Goal: Use online tool/utility: Utilize a website feature to perform a specific function

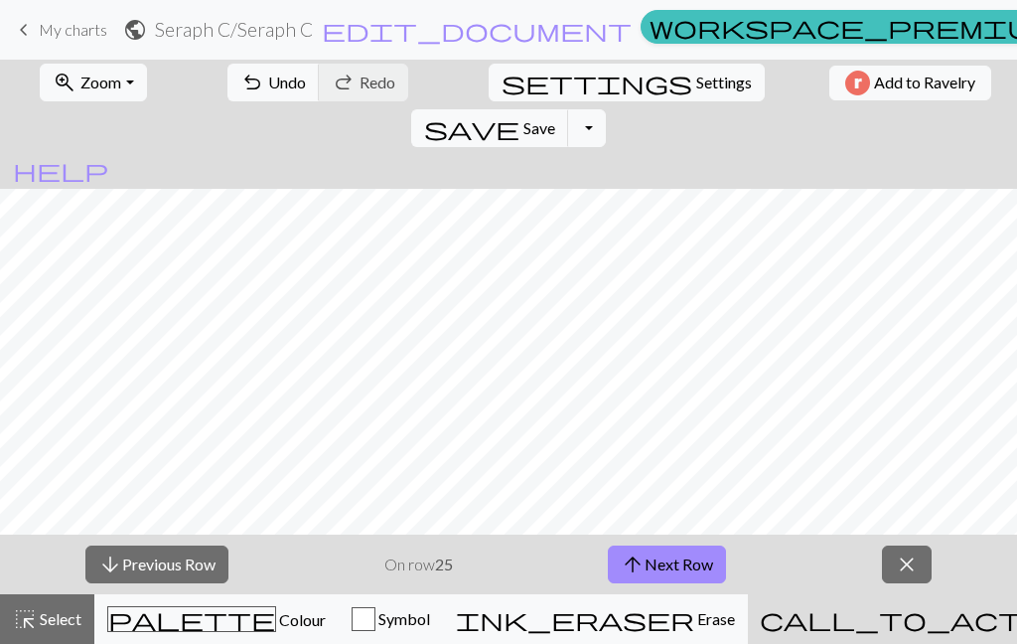
scroll to position [366, 0]
click at [662, 566] on button "arrow_upward Next Row" at bounding box center [667, 564] width 118 height 38
click at [672, 560] on button "arrow_upward Next Row" at bounding box center [667, 564] width 118 height 38
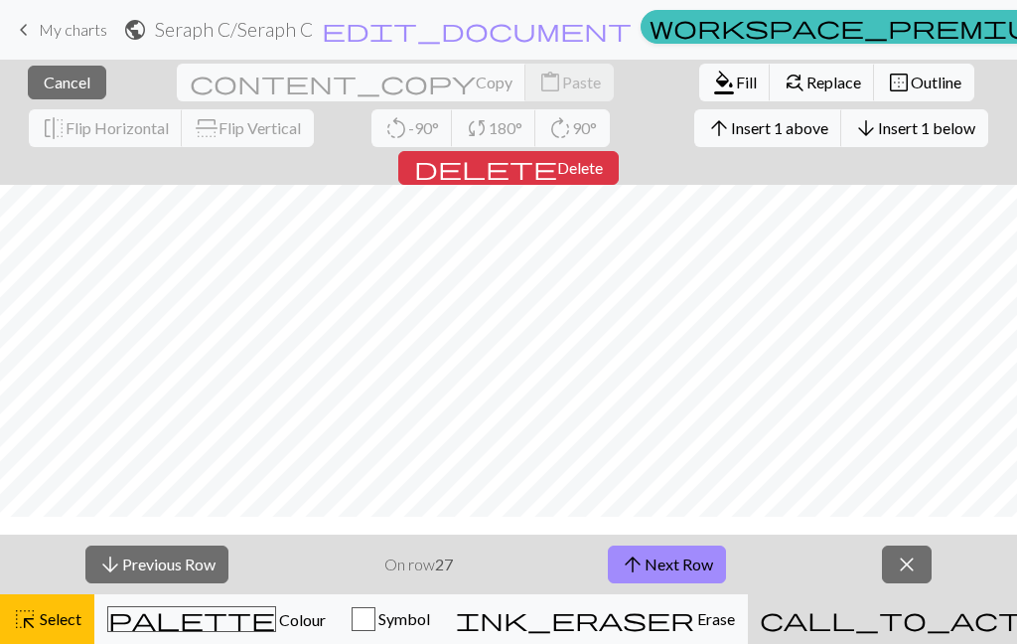
scroll to position [219, 0]
click at [276, 617] on span "Colour" at bounding box center [301, 619] width 50 height 19
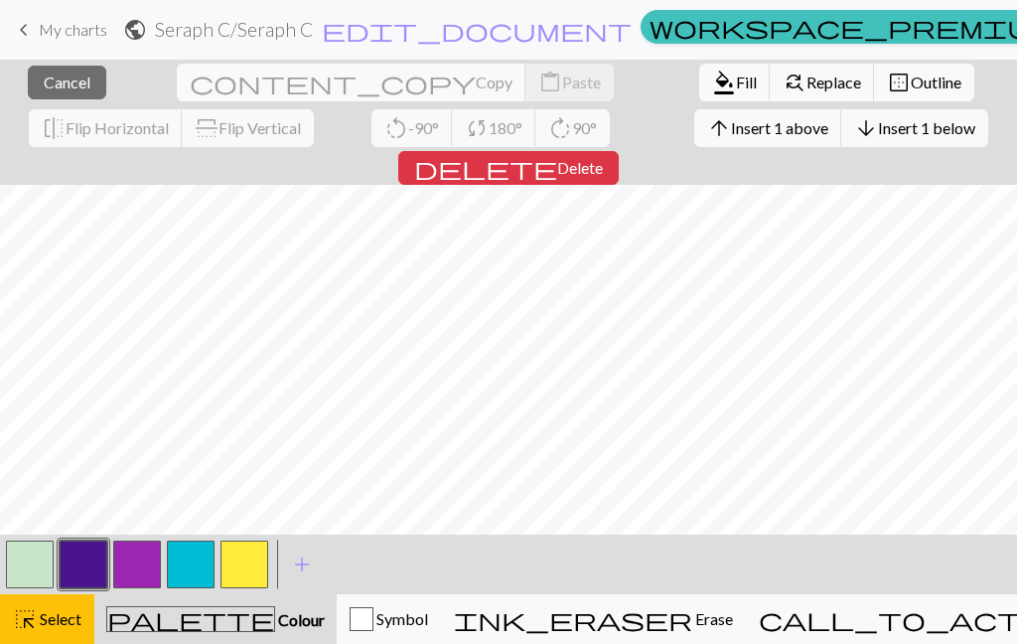
scroll to position [149, 0]
click at [308, 570] on span "add" at bounding box center [302, 564] width 24 height 28
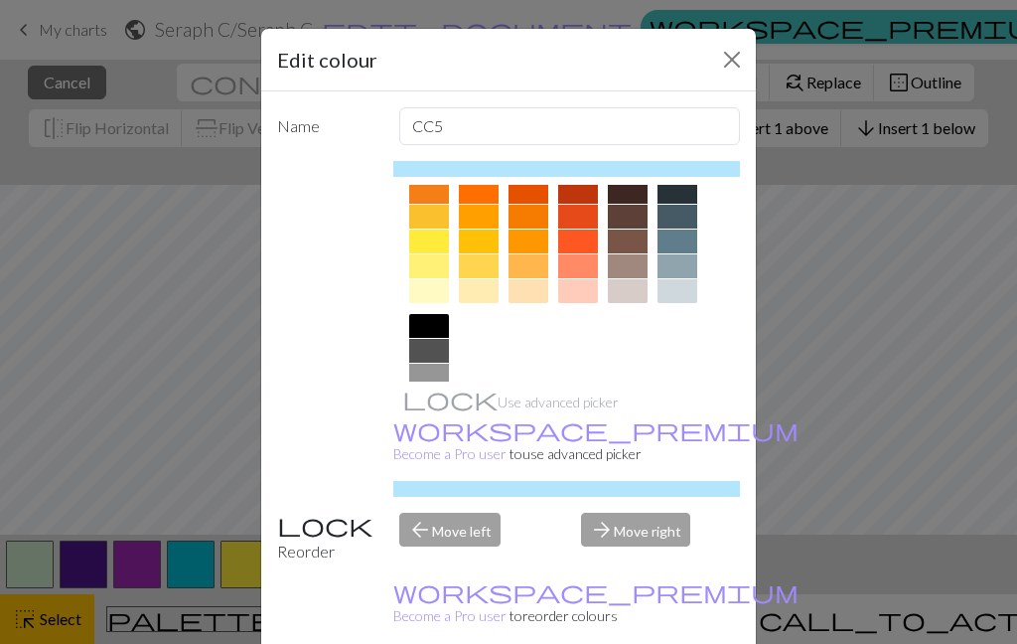
scroll to position [288, 0]
click at [430, 405] on div at bounding box center [429, 401] width 40 height 24
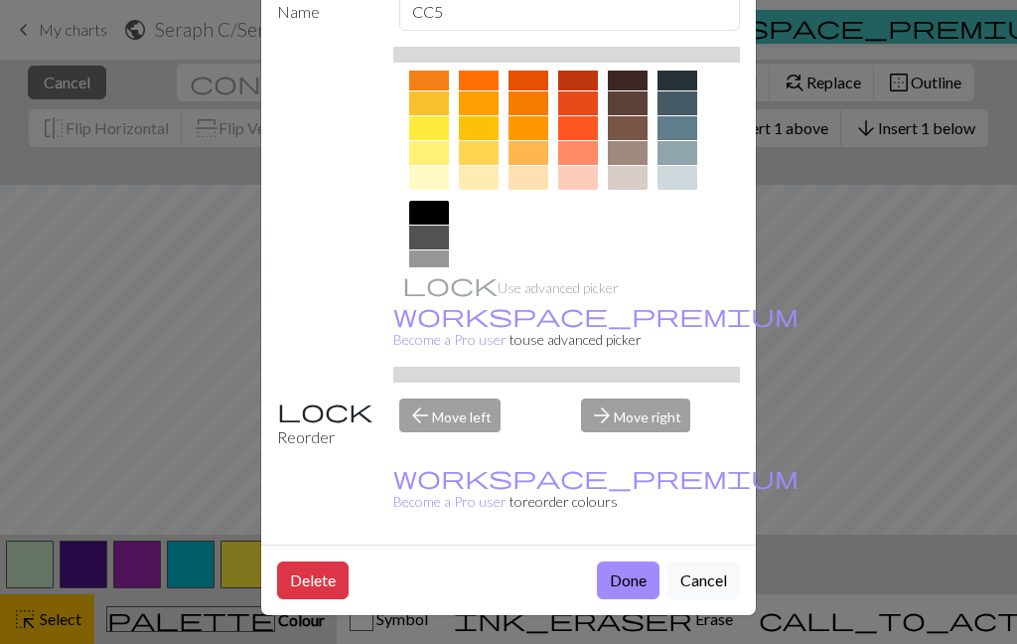
scroll to position [129, 0]
click at [627, 579] on button "Done" at bounding box center [628, 580] width 63 height 38
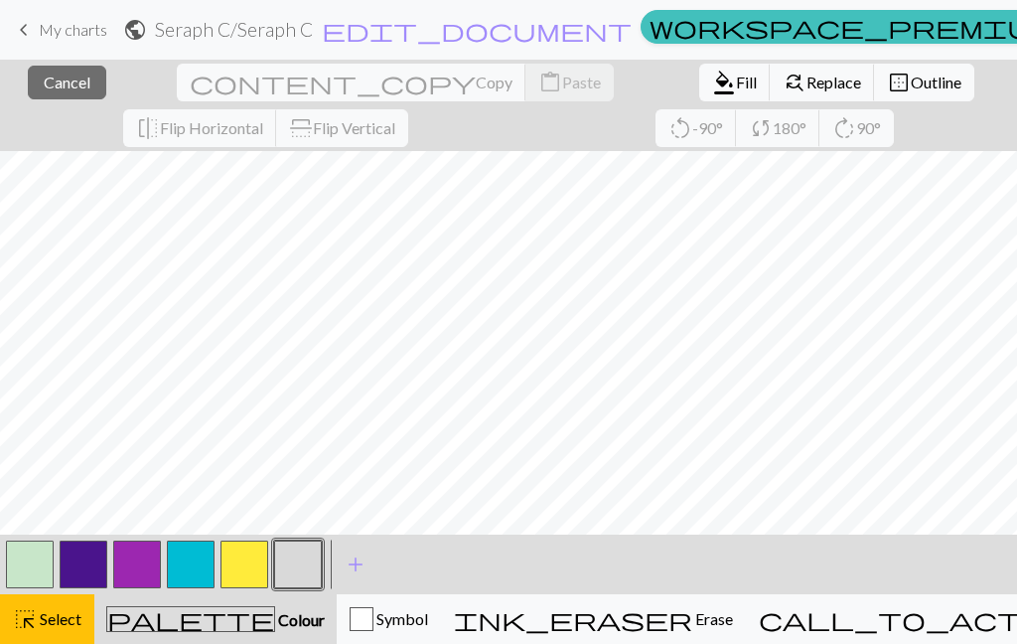
click at [313, 569] on button "button" at bounding box center [298, 564] width 48 height 48
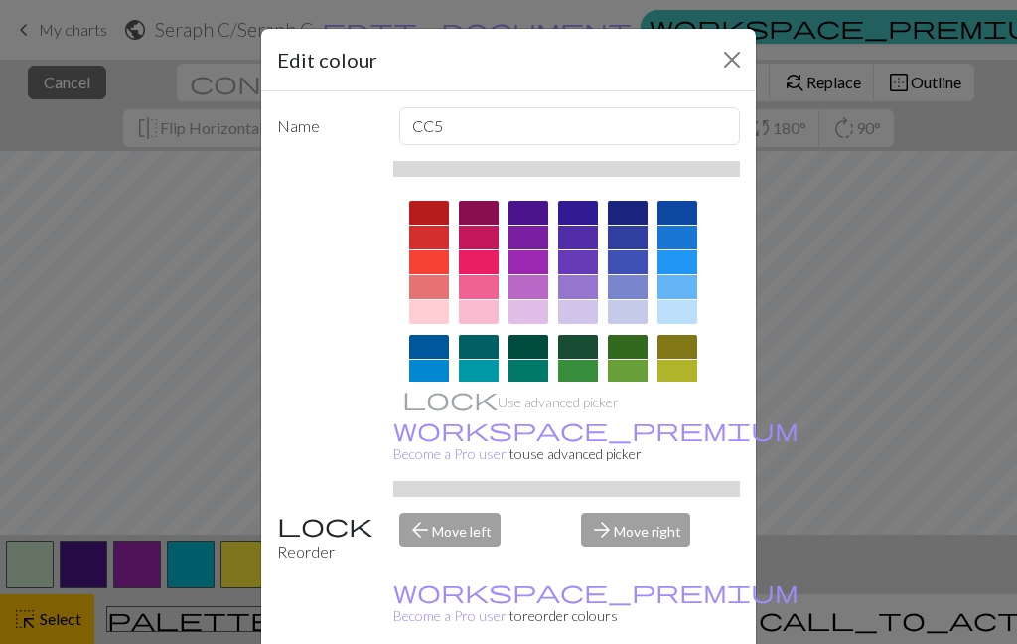
click at [820, 335] on div "Edit colour Name CC5 Use advanced picker workspace_premium Become a Pro user to…" at bounding box center [508, 322] width 1017 height 644
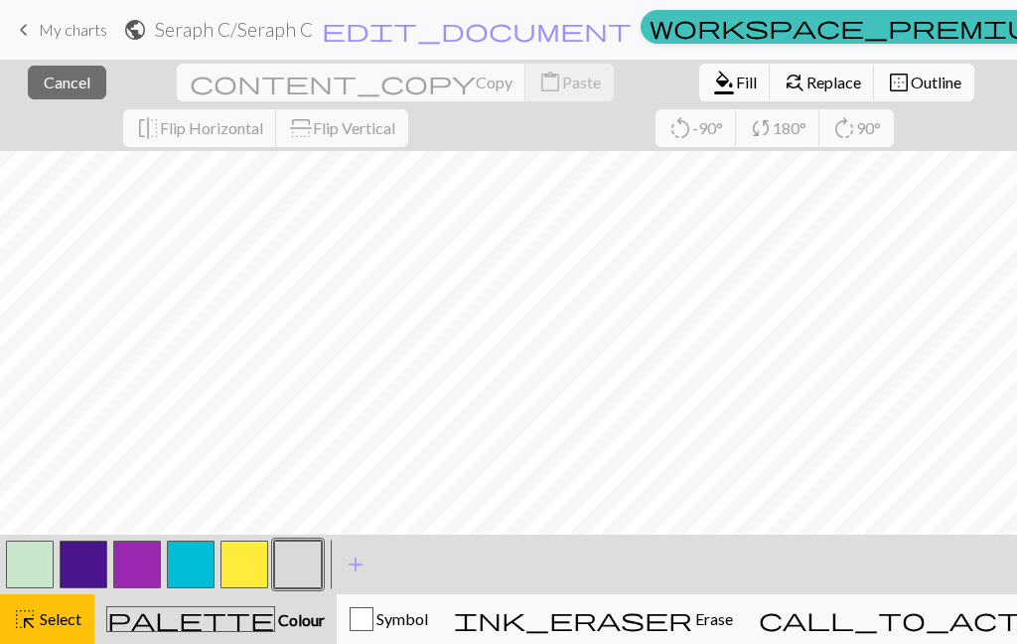
click at [289, 561] on button "button" at bounding box center [298, 564] width 48 height 48
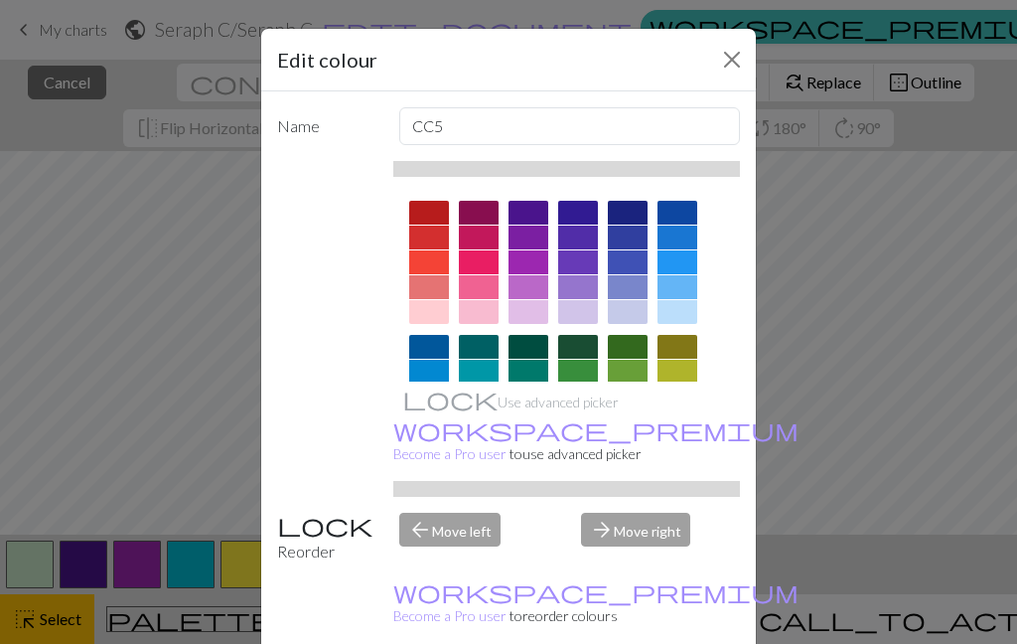
click at [738, 60] on button "Close" at bounding box center [732, 60] width 32 height 32
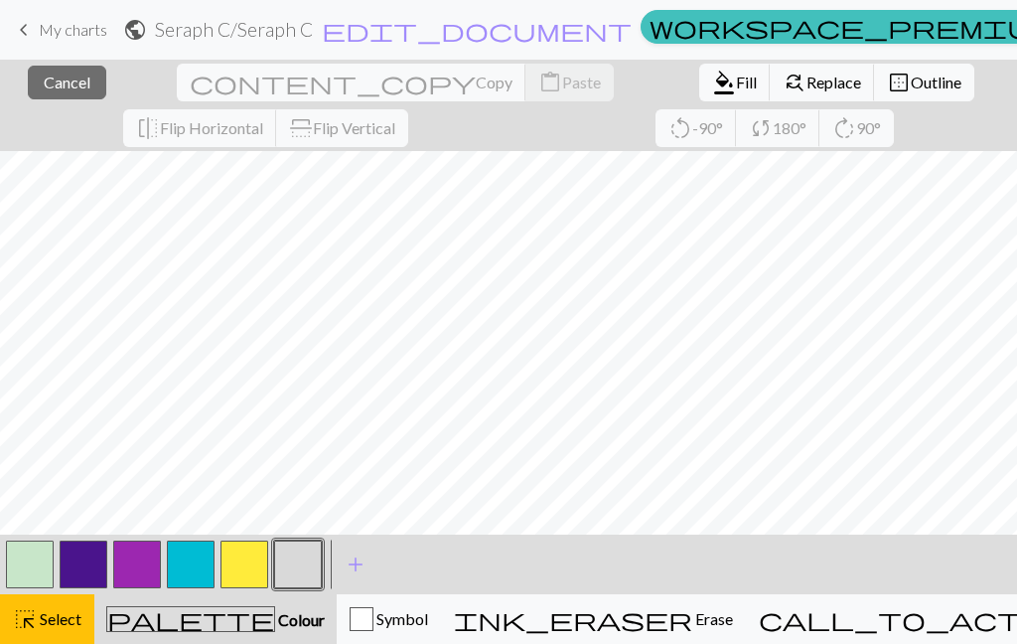
click at [43, 96] on button "close Cancel" at bounding box center [67, 83] width 78 height 34
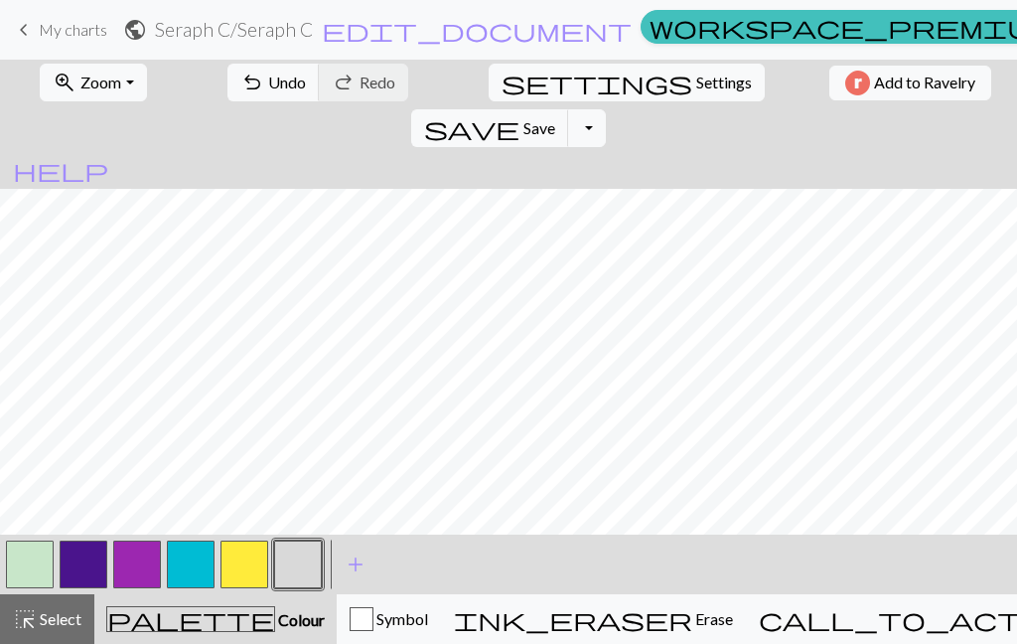
click at [301, 549] on button "button" at bounding box center [298, 564] width 48 height 48
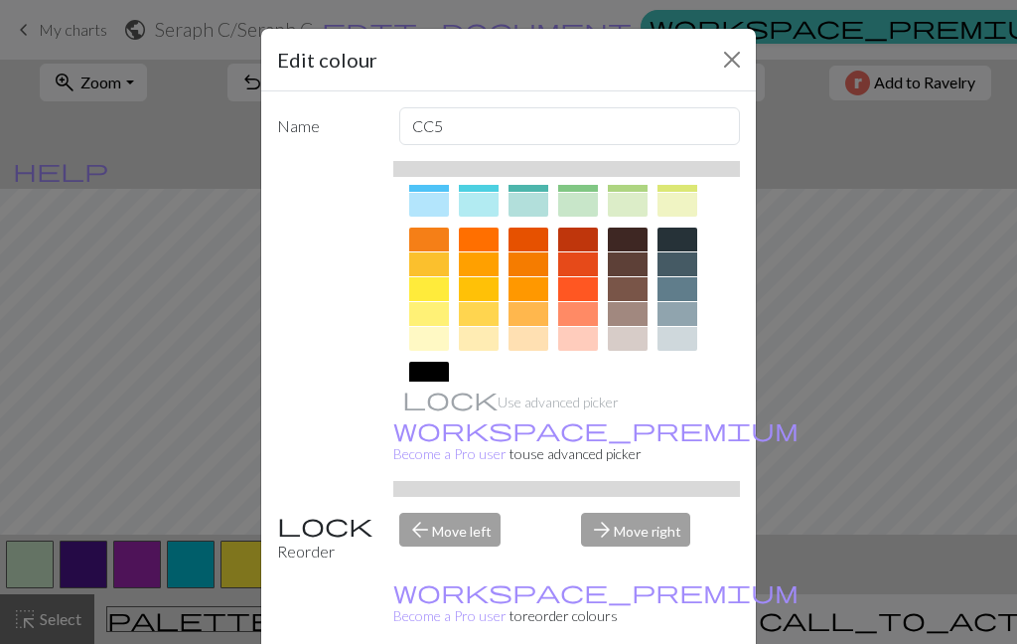
scroll to position [242, 0]
click at [686, 314] on div at bounding box center [678, 313] width 40 height 24
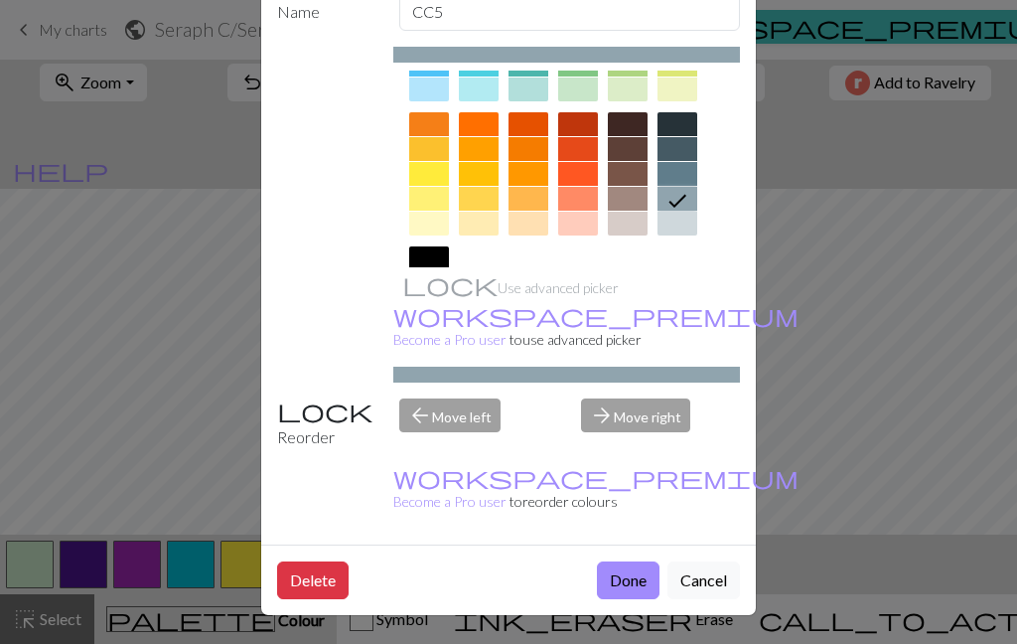
scroll to position [130, 0]
click at [637, 590] on button "Done" at bounding box center [628, 580] width 63 height 38
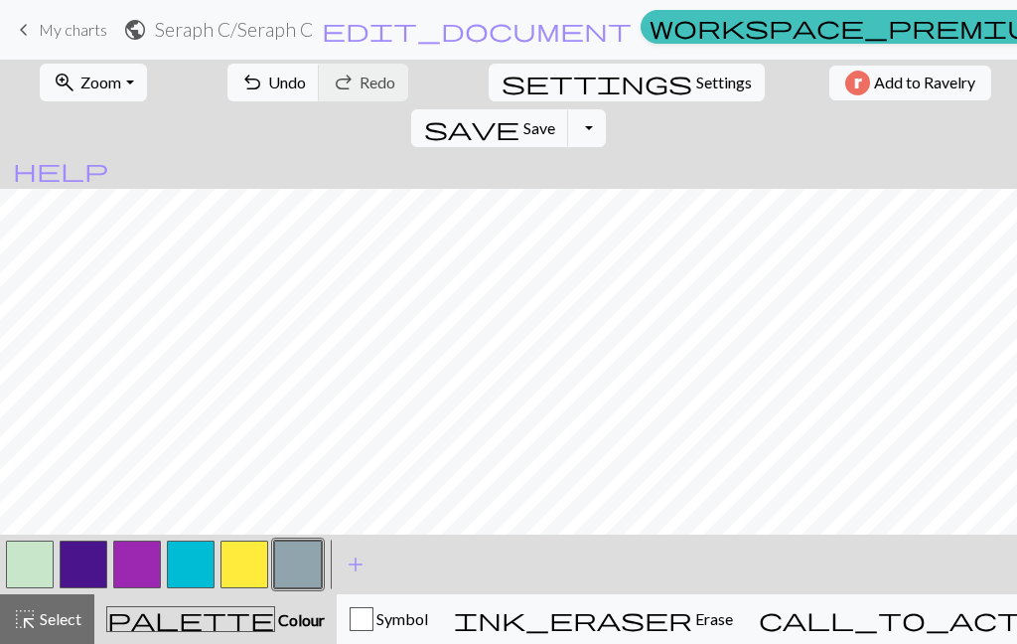
click at [240, 83] on span "undo" at bounding box center [252, 83] width 24 height 28
click at [268, 91] on span "Undo" at bounding box center [287, 82] width 38 height 19
click at [268, 75] on span "Undo" at bounding box center [287, 82] width 38 height 19
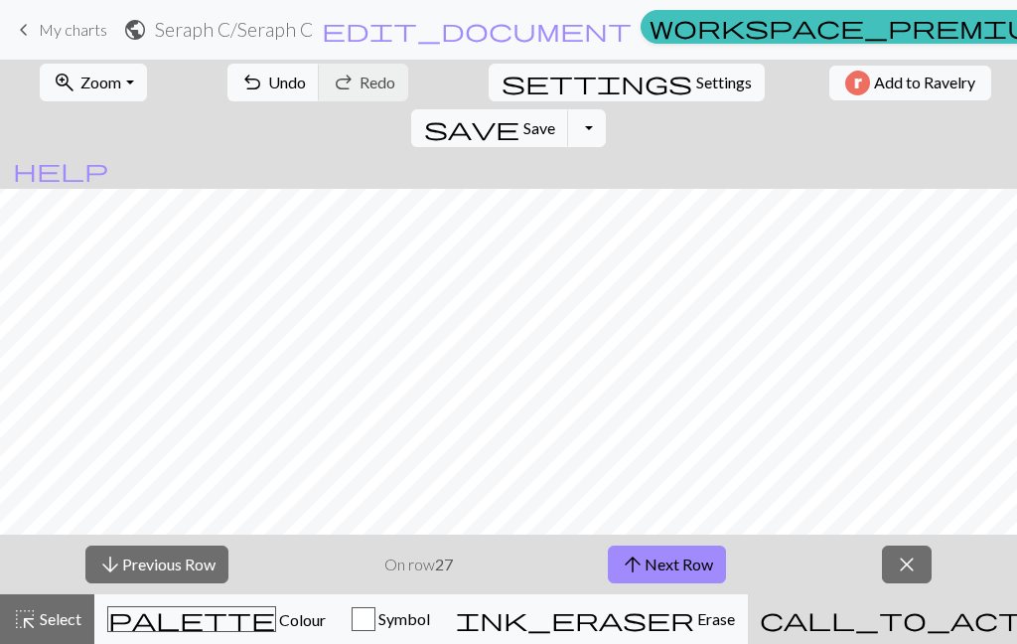
scroll to position [324, 0]
click at [694, 561] on button "arrow_upward Next Row" at bounding box center [667, 564] width 118 height 38
click at [689, 571] on button "arrow_upward Next Row" at bounding box center [667, 564] width 118 height 38
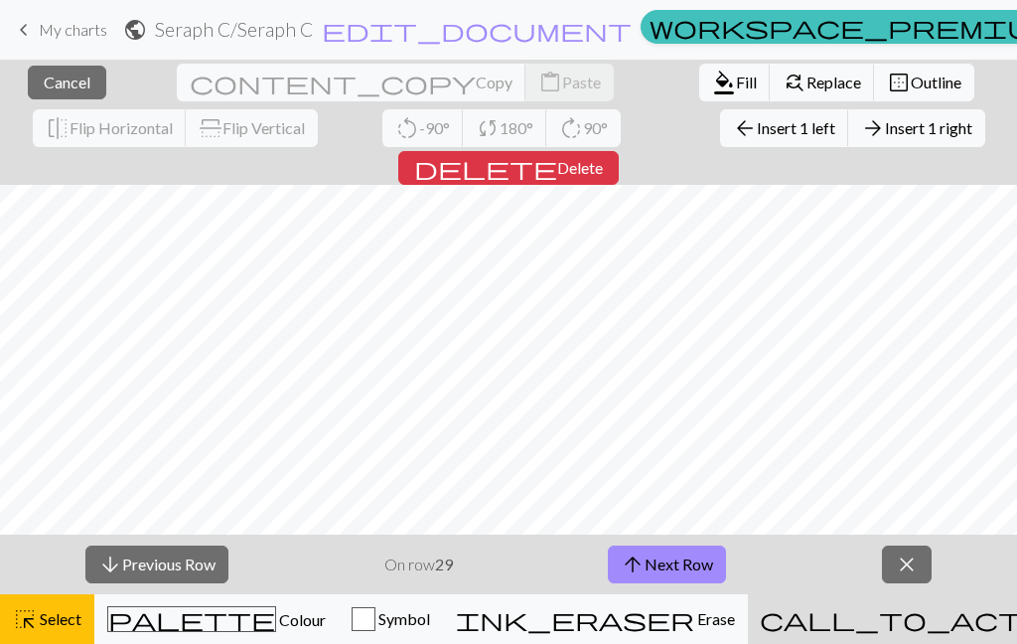
click at [911, 77] on span "Outline" at bounding box center [936, 82] width 51 height 19
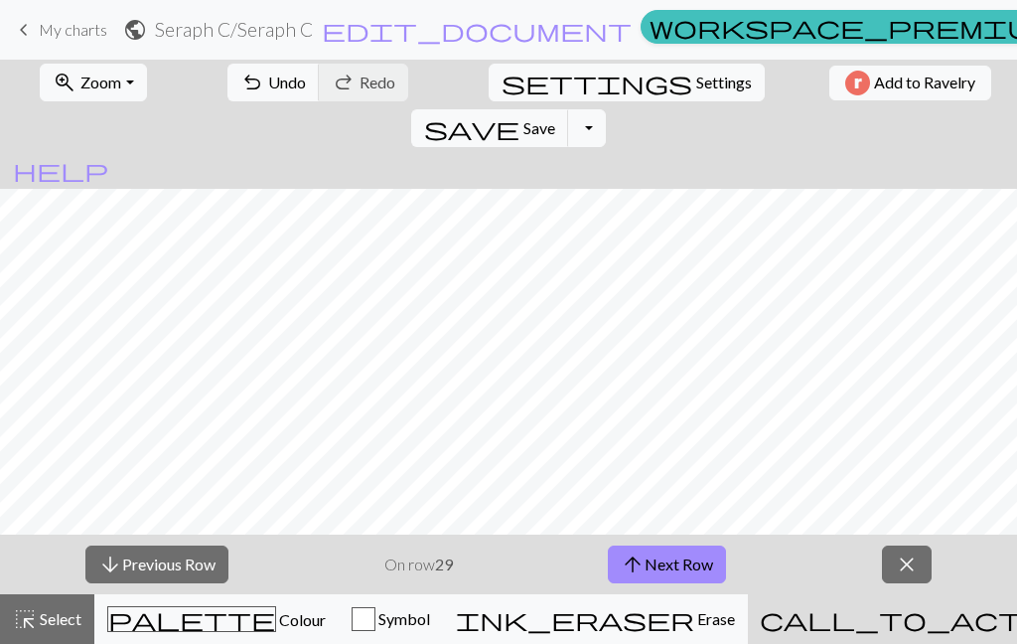
click at [673, 563] on button "arrow_upward Next Row" at bounding box center [667, 564] width 118 height 38
click at [676, 561] on button "arrow_upward Next Row" at bounding box center [667, 564] width 118 height 38
click at [704, 569] on button "arrow_upward Next Row" at bounding box center [667, 564] width 118 height 38
click at [689, 571] on button "arrow_upward Next Row" at bounding box center [667, 564] width 118 height 38
click at [687, 553] on button "arrow_upward Next Row" at bounding box center [667, 564] width 118 height 38
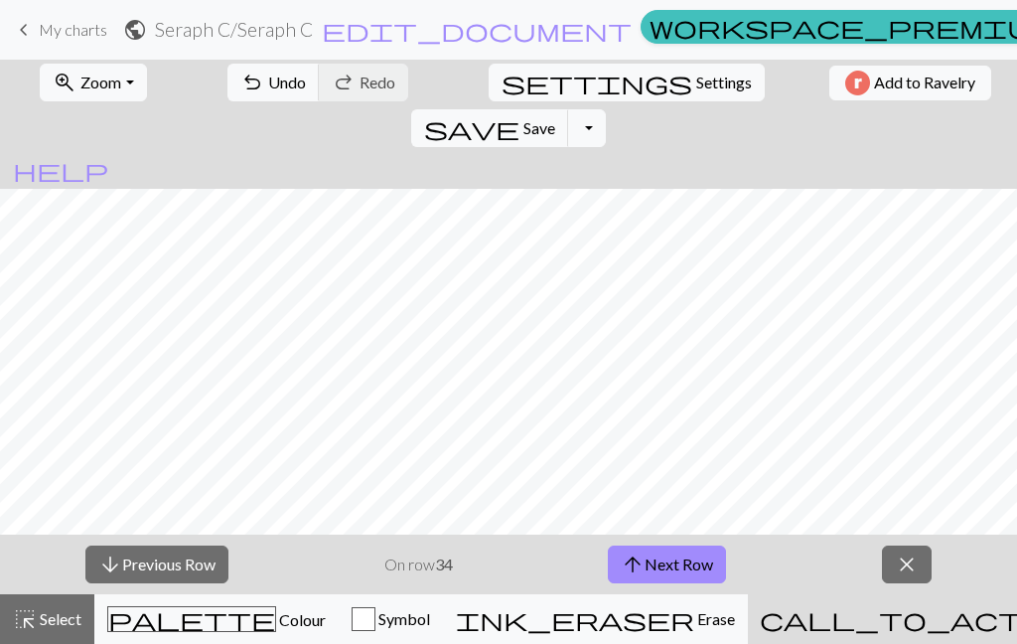
scroll to position [286, 0]
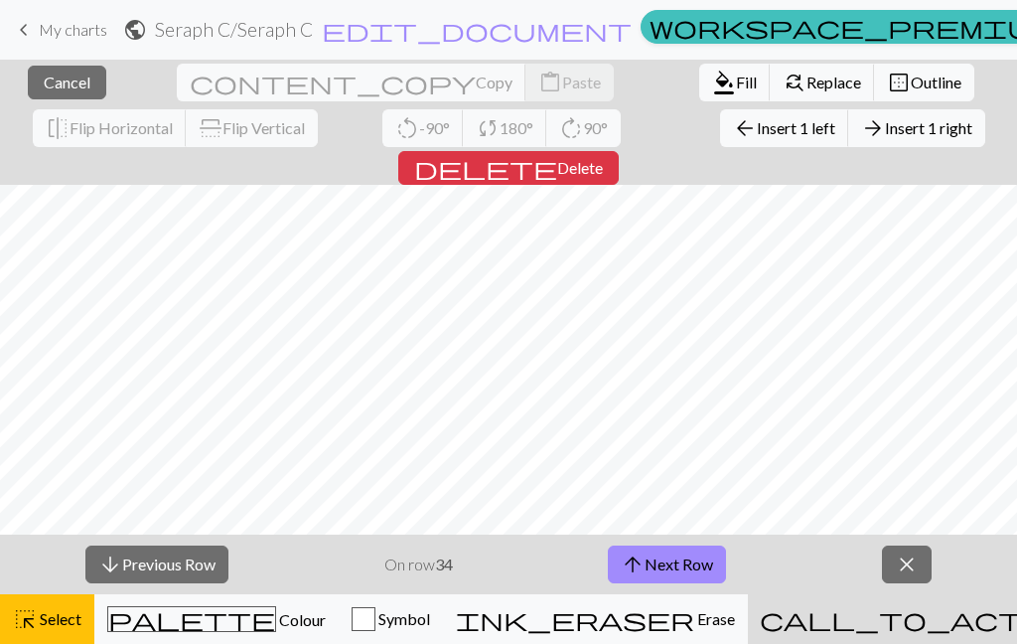
click at [874, 70] on button "border_outer Outline" at bounding box center [924, 83] width 100 height 38
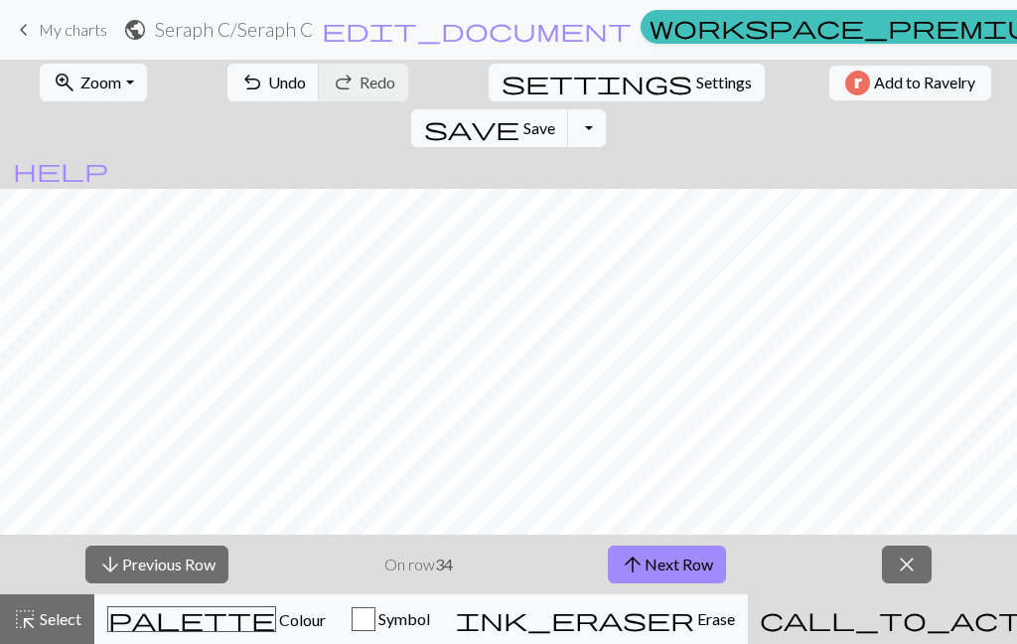
click at [656, 563] on button "arrow_upward Next Row" at bounding box center [667, 564] width 118 height 38
click at [682, 575] on button "arrow_upward Next Row" at bounding box center [667, 564] width 118 height 38
click at [706, 558] on button "arrow_upward Next Row" at bounding box center [667, 564] width 118 height 38
click at [671, 562] on button "arrow_upward Next Row" at bounding box center [667, 564] width 118 height 38
click at [674, 564] on button "arrow_upward Next Row" at bounding box center [667, 564] width 118 height 38
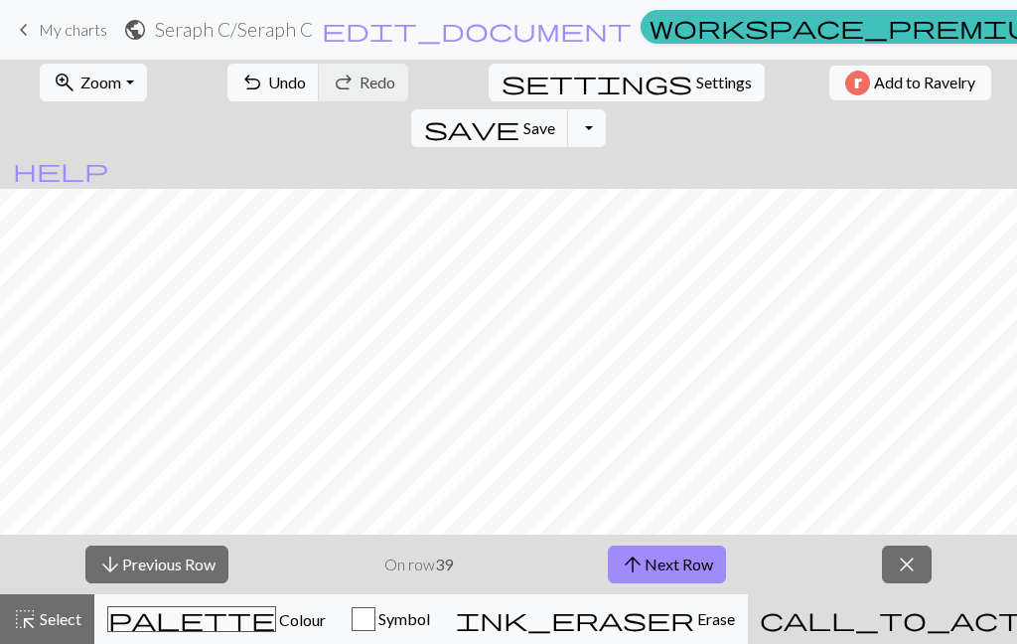
click at [710, 567] on button "arrow_upward Next Row" at bounding box center [667, 564] width 118 height 38
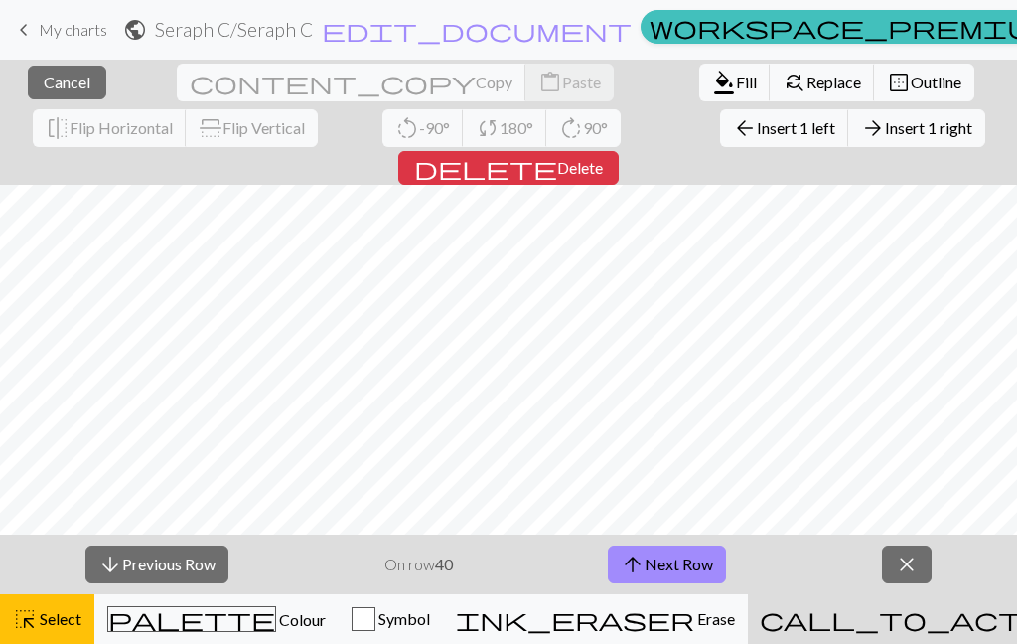
click at [911, 80] on span "Outline" at bounding box center [936, 82] width 51 height 19
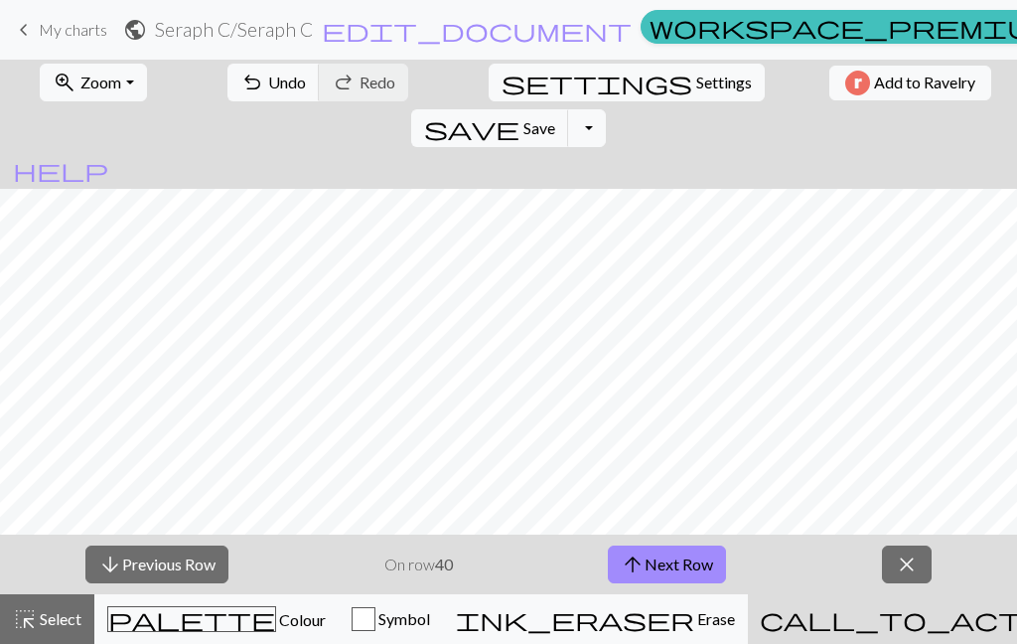
click at [696, 571] on button "arrow_upward Next Row" at bounding box center [667, 564] width 118 height 38
